Goal: Task Accomplishment & Management: Manage account settings

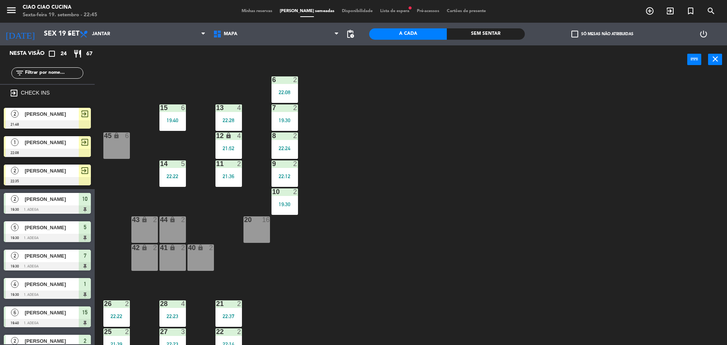
scroll to position [77, 0]
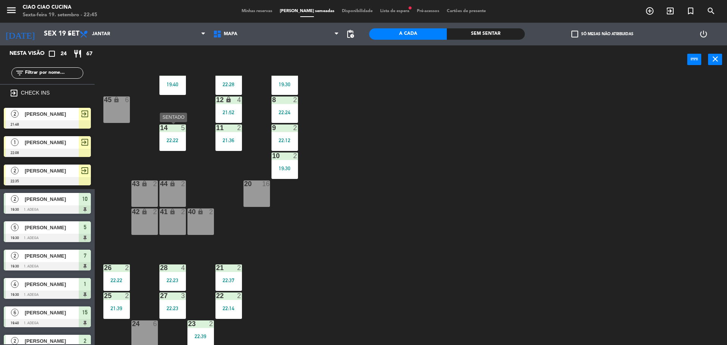
click at [186, 130] on div "5" at bounding box center [185, 128] width 13 height 7
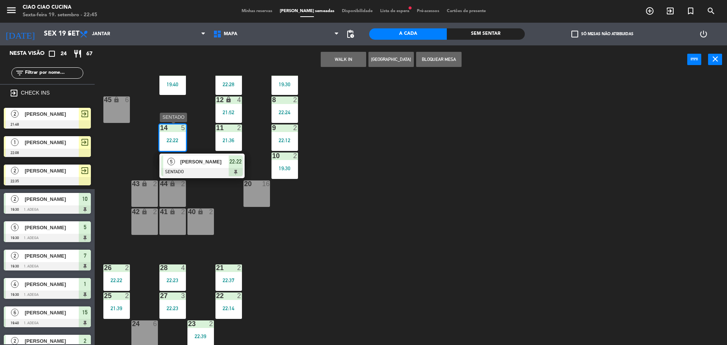
click at [226, 161] on span "[PERSON_NAME]" at bounding box center [204, 162] width 48 height 8
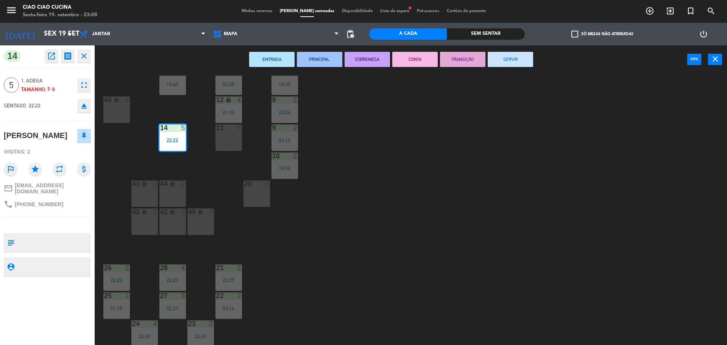
drag, startPoint x: 466, startPoint y: 182, endPoint x: 355, endPoint y: 94, distance: 141.6
click at [461, 173] on div "1 4 19:30 2 2 21:31 3 3 22:27 5 2 22:58 4 2 22:49 6 2 22:08 13 4 22:28 7 2 19:3…" at bounding box center [414, 212] width 625 height 272
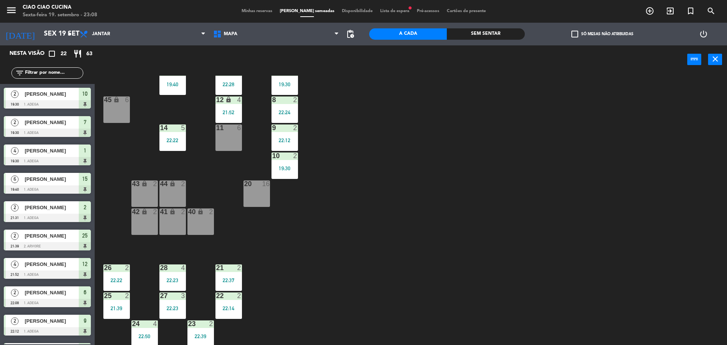
scroll to position [2, 0]
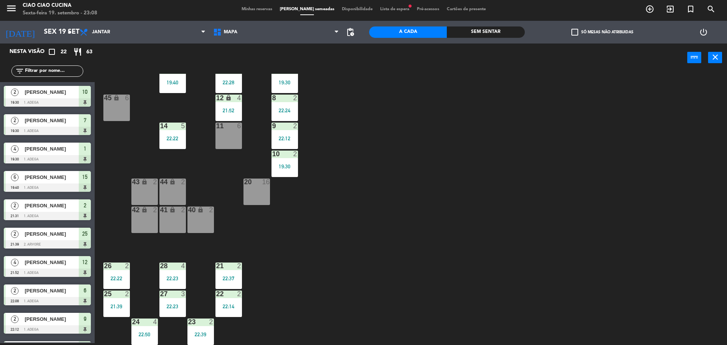
click at [276, 8] on span "Minhas reservas" at bounding box center [257, 9] width 38 height 4
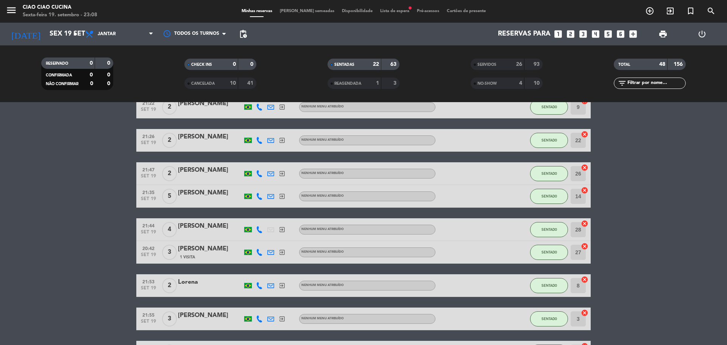
scroll to position [331, 0]
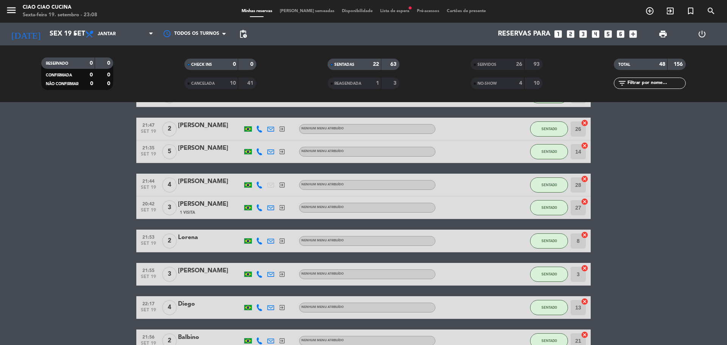
click at [509, 86] on div "4" at bounding box center [515, 83] width 15 height 9
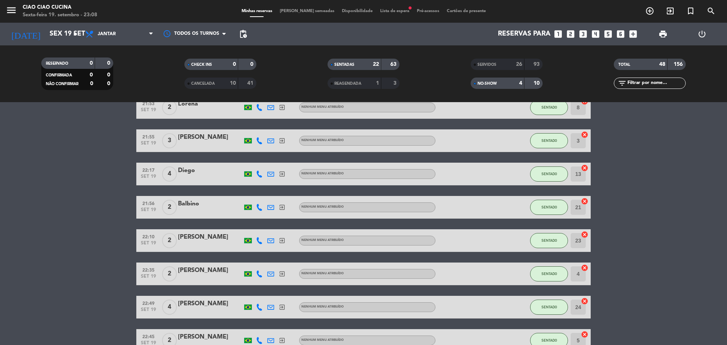
scroll to position [601, 0]
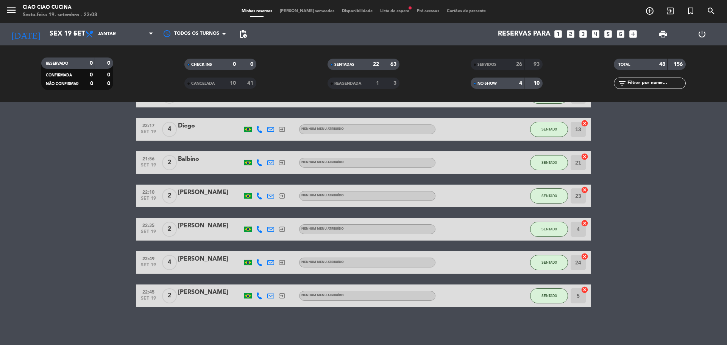
click at [500, 60] on div "SERVIDOS" at bounding box center [490, 64] width 35 height 9
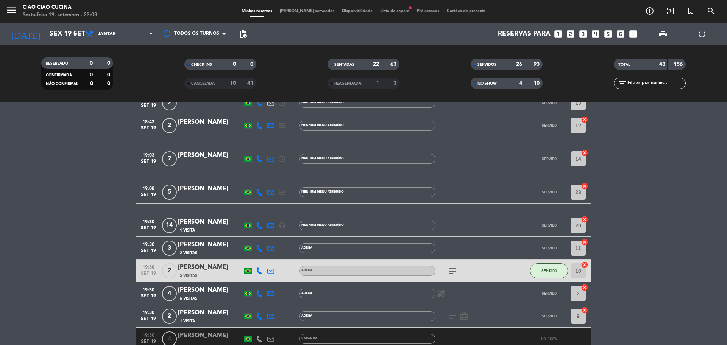
scroll to position [0, 0]
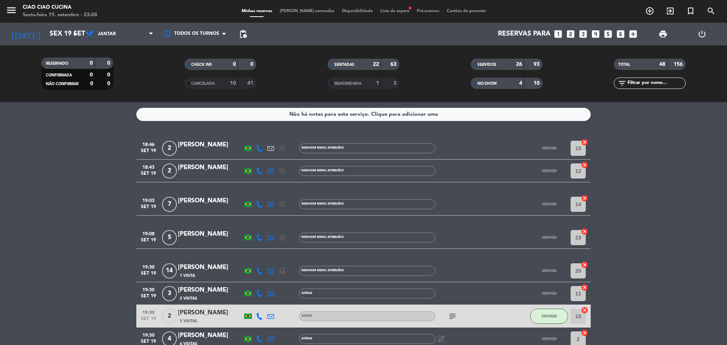
click at [497, 198] on div at bounding box center [470, 204] width 68 height 22
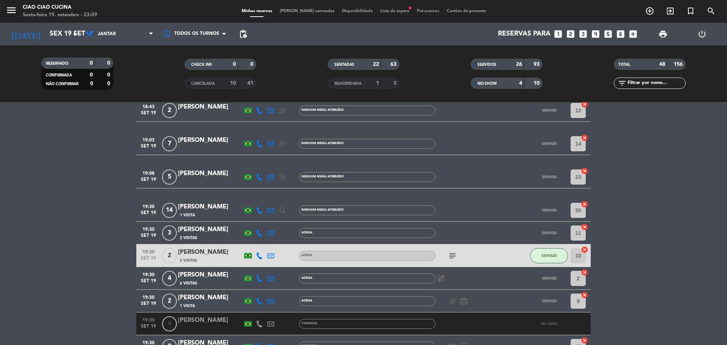
scroll to position [19, 0]
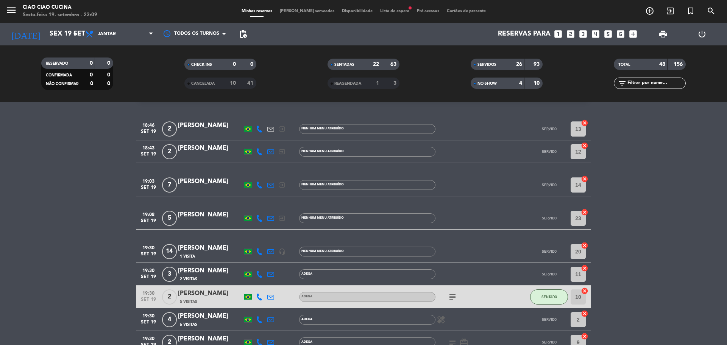
click at [195, 182] on div "[PERSON_NAME]" at bounding box center [210, 182] width 64 height 10
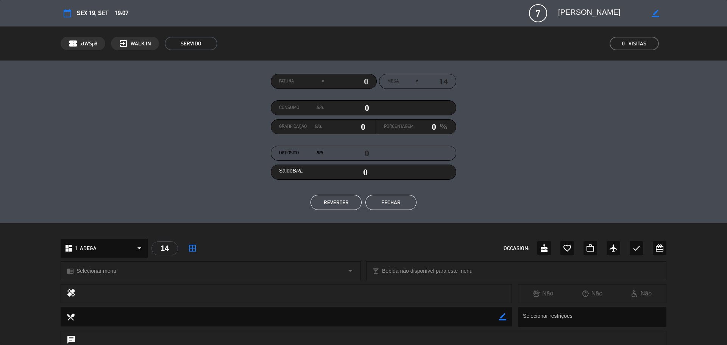
click at [412, 205] on button "Fechar" at bounding box center [391, 202] width 51 height 15
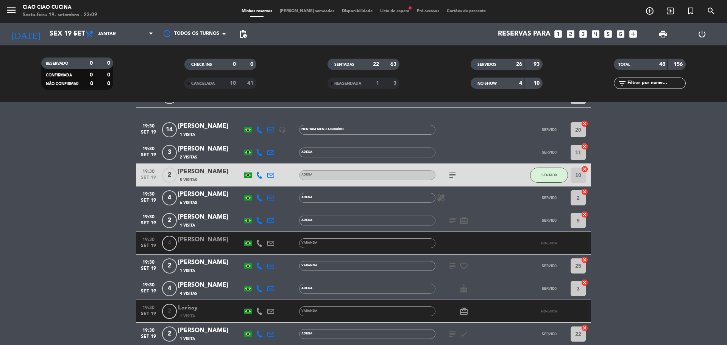
scroll to position [47, 0]
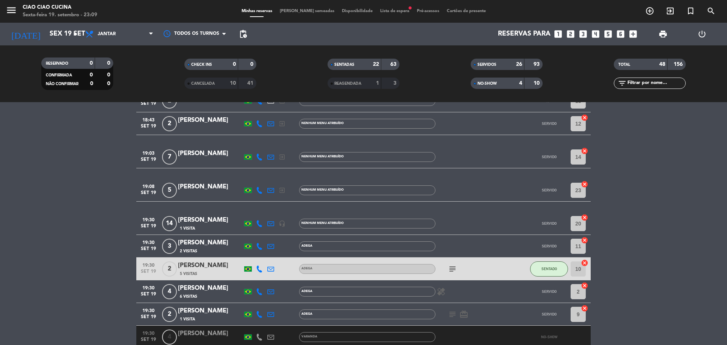
click at [192, 156] on div "[PERSON_NAME]" at bounding box center [210, 154] width 64 height 10
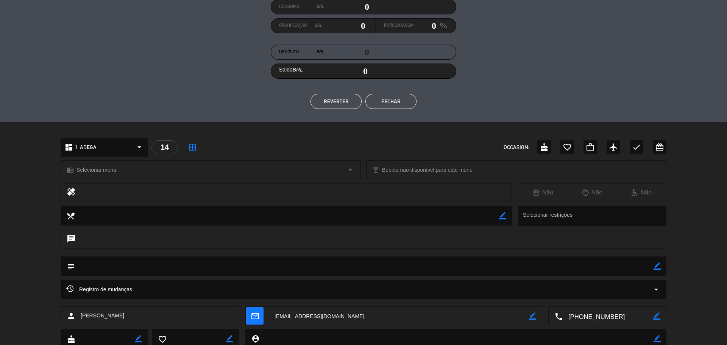
scroll to position [127, 0]
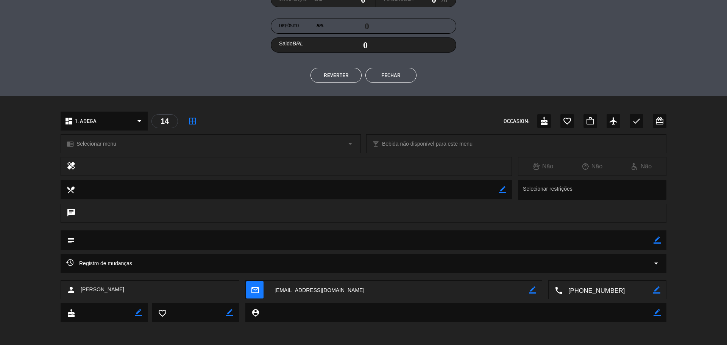
click at [375, 257] on div "Registro de mudanças arrow_drop_down" at bounding box center [364, 263] width 606 height 19
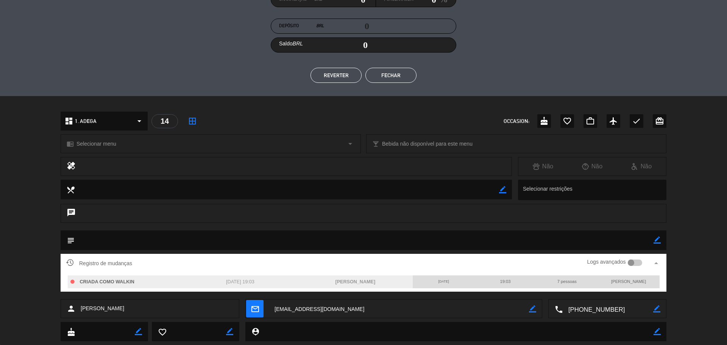
scroll to position [146, 0]
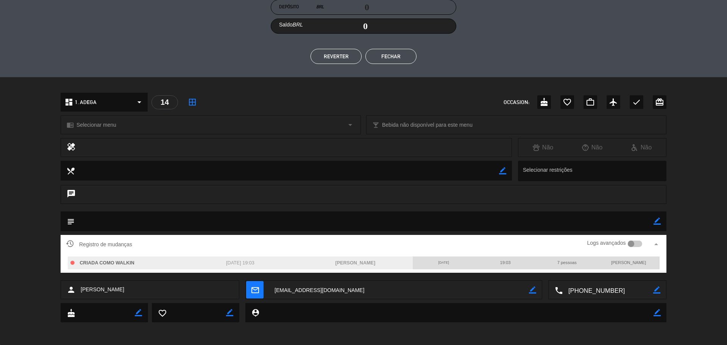
click at [628, 245] on div at bounding box center [631, 244] width 7 height 7
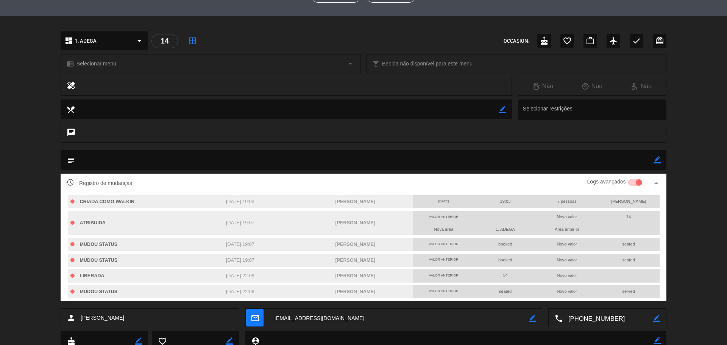
scroll to position [236, 0]
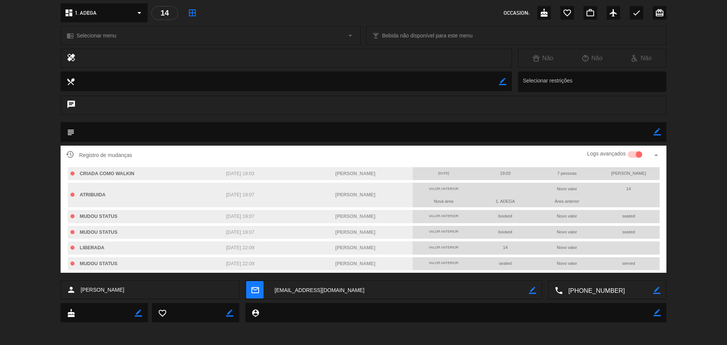
click at [717, 166] on div "Registro de mudanças Logs avançados arrow_drop_up CRIADA COMO WALKIN [DATE] 19:…" at bounding box center [363, 213] width 727 height 135
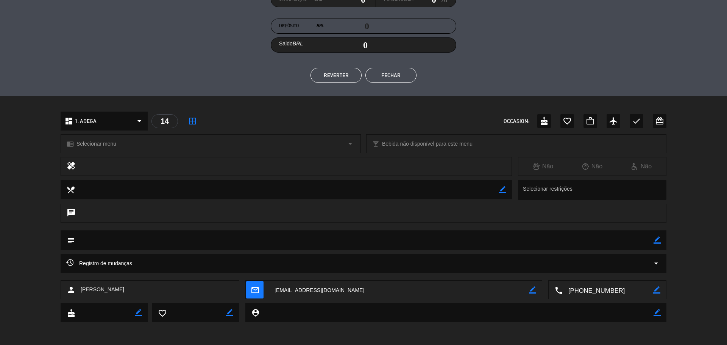
scroll to position [0, 0]
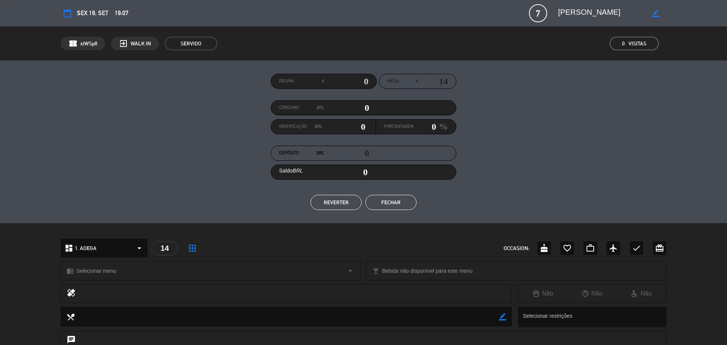
click at [408, 199] on button "Fechar" at bounding box center [391, 202] width 51 height 15
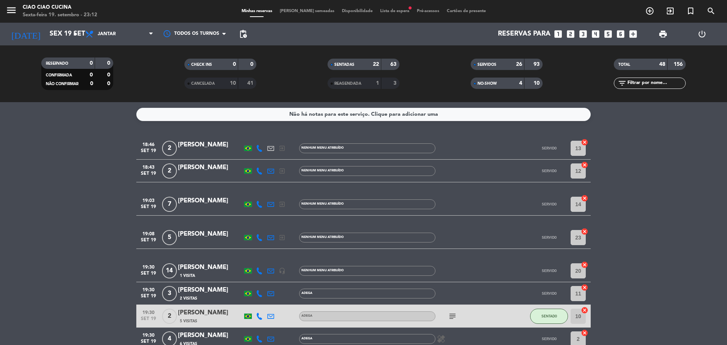
click at [309, 6] on div "menu Ciao Ciao Cucina Sexta-feira 19. setembro - 23:12 Minhas reservas Mesas se…" at bounding box center [363, 11] width 727 height 23
click at [310, 9] on span "[PERSON_NAME] semeadas" at bounding box center [307, 11] width 62 height 4
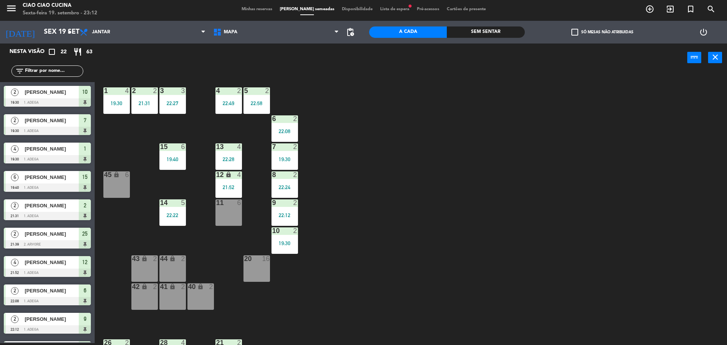
click at [169, 213] on div "22:22" at bounding box center [172, 215] width 27 height 5
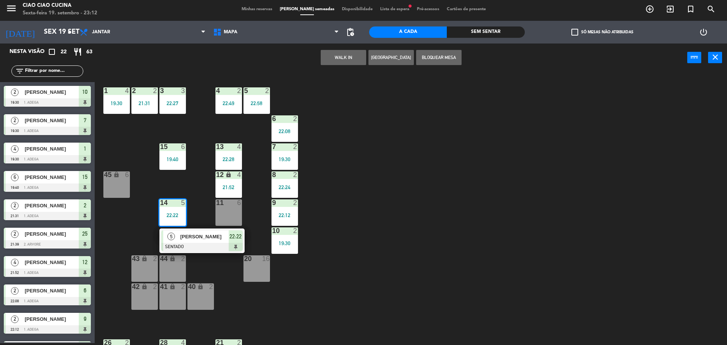
click at [196, 247] on div at bounding box center [201, 247] width 81 height 8
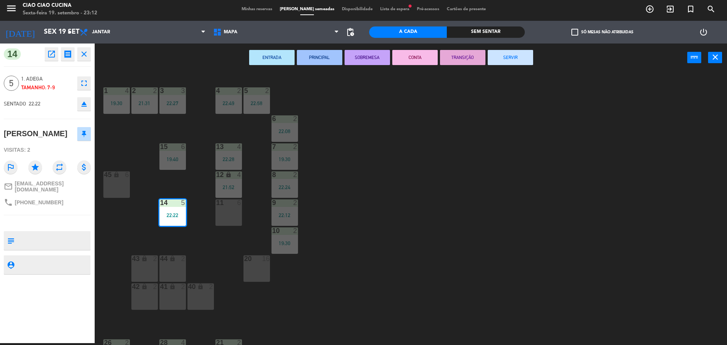
click at [509, 54] on button "SERVIR" at bounding box center [510, 57] width 45 height 15
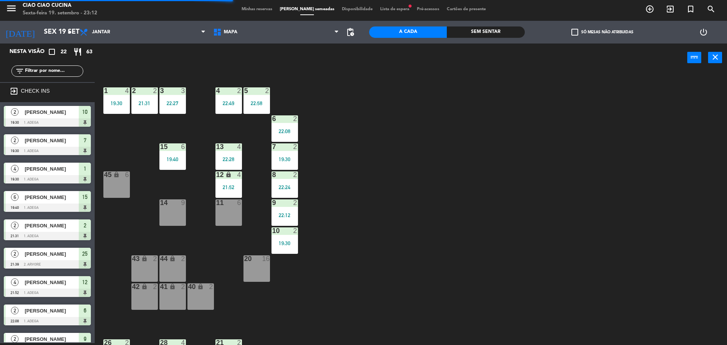
click at [447, 234] on div "1 4 19:30 2 2 21:31 3 3 22:27 5 2 22:58 4 2 22:49 6 2 22:08 13 4 22:28 7 2 19:3…" at bounding box center [414, 210] width 625 height 272
